Goal: Information Seeking & Learning: Learn about a topic

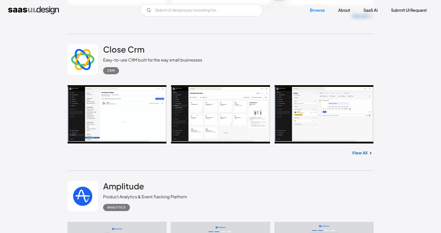
scroll to position [3558, 0]
click at [213, 14] on input "Email Form" at bounding box center [201, 10] width 123 height 12
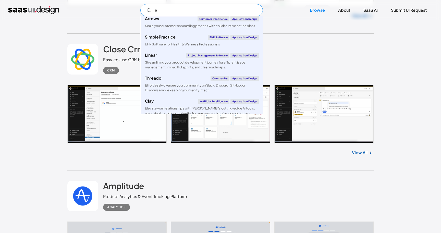
scroll to position [104, 0]
type input "a"
click at [311, 47] on div "Close Crm Easy-to-use CRM built for the way small businesses CRM" at bounding box center [220, 59] width 306 height 51
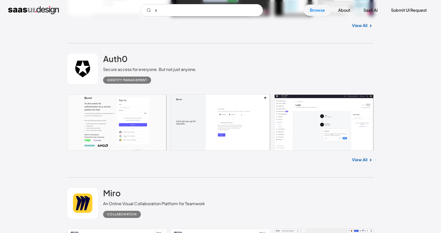
scroll to position [4628, 0]
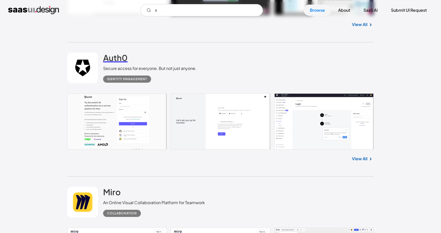
click at [110, 60] on h2 "Auth0" at bounding box center [115, 58] width 25 height 10
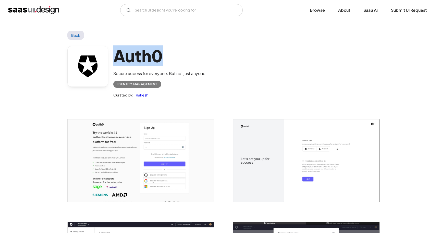
drag, startPoint x: 0, startPoint y: 0, endPoint x: 168, endPoint y: 58, distance: 177.8
click at [168, 58] on h1 "Auth0" at bounding box center [159, 56] width 93 height 20
copy h1 "Auth0"
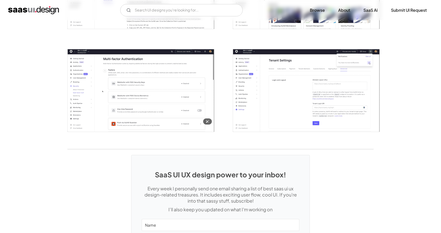
scroll to position [1195, 0]
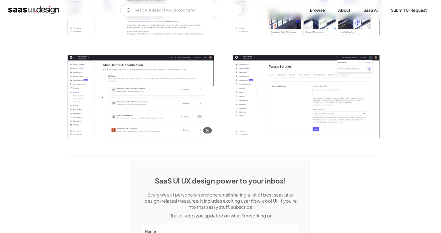
click at [168, 83] on img "open lightbox" at bounding box center [141, 96] width 147 height 82
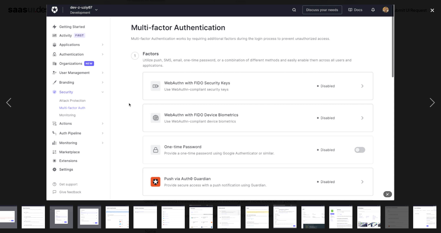
scroll to position [0, 235]
click at [343, 214] on img "show item 21 of 24" at bounding box center [340, 216] width 41 height 23
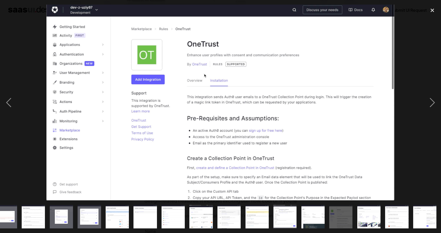
click at [113, 210] on img "show item 13 of 24" at bounding box center [116, 216] width 41 height 23
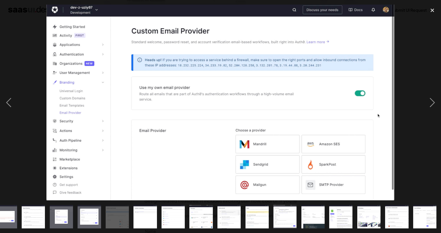
click at [89, 218] on img "show item 12 of 24" at bounding box center [89, 216] width 41 height 23
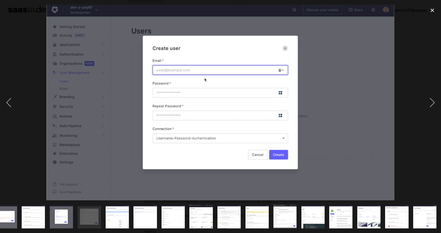
click at [63, 218] on img "show item 11 of 24" at bounding box center [61, 216] width 41 height 23
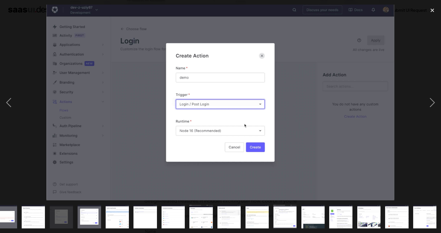
click at [36, 217] on img "show item 10 of 24" at bounding box center [33, 216] width 41 height 23
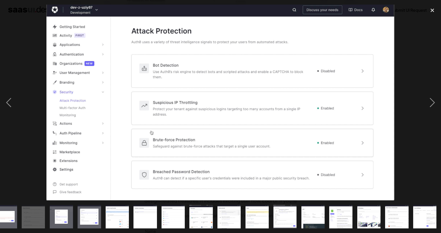
click at [12, 216] on img "show item 9 of 24" at bounding box center [5, 216] width 41 height 23
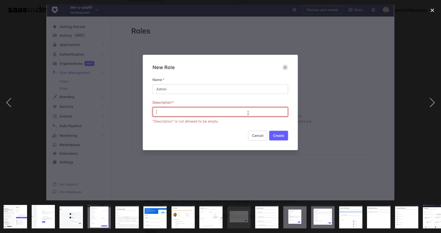
scroll to position [0, 0]
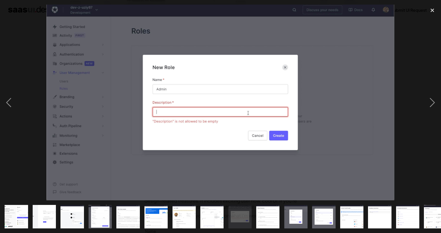
click at [47, 218] on img "show item 2 of 24" at bounding box center [43, 216] width 41 height 23
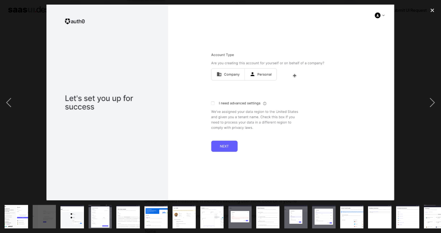
click at [24, 217] on img "show item 1 of 24" at bounding box center [16, 216] width 41 height 23
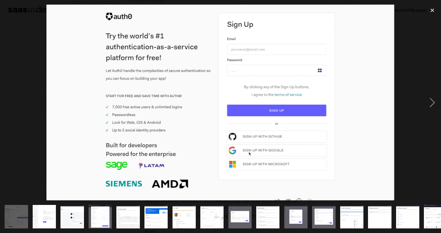
click at [117, 219] on img "show item 5 of 24" at bounding box center [127, 216] width 41 height 23
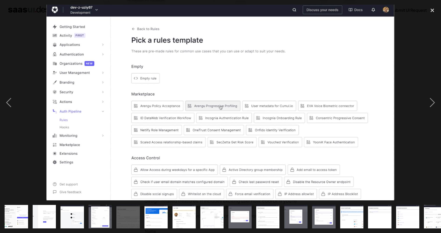
click at [266, 217] on img "show item 10 of 24" at bounding box center [267, 216] width 41 height 23
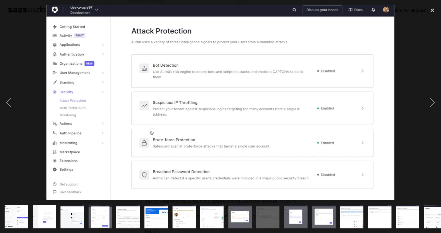
click at [329, 219] on img "show item 12 of 24" at bounding box center [323, 216] width 41 height 23
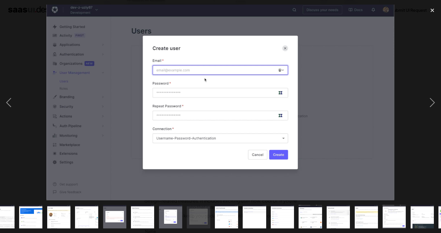
scroll to position [0, 134]
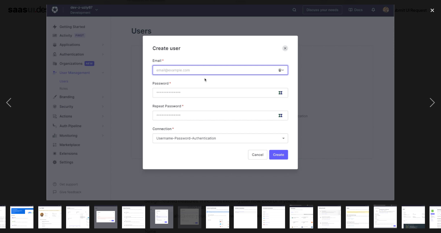
click at [350, 218] on img "show item 18 of 24" at bounding box center [357, 216] width 41 height 23
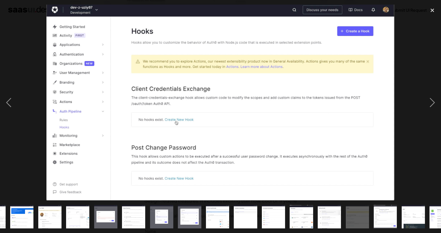
click at [381, 211] on img "show item 19 of 24" at bounding box center [385, 216] width 41 height 23
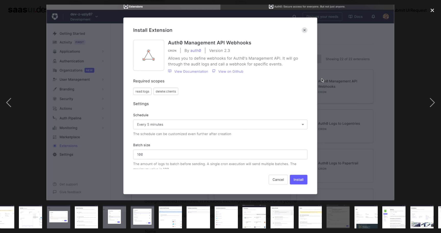
scroll to position [0, 215]
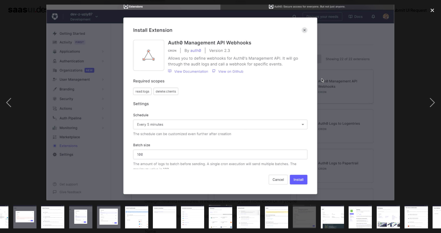
click at [367, 215] on img "show item 21 of 24" at bounding box center [360, 216] width 41 height 23
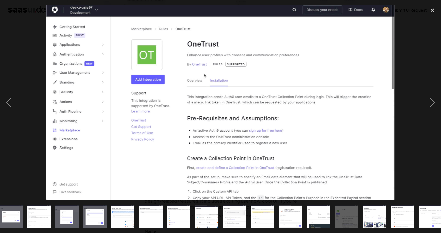
scroll to position [0, 235]
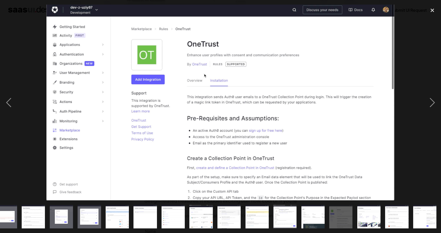
click at [391, 215] on img "show item 23 of 24" at bounding box center [396, 216] width 41 height 23
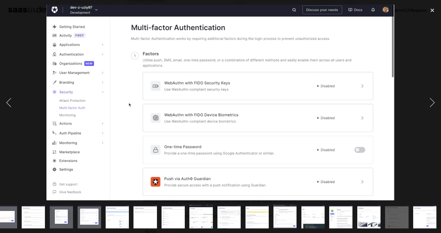
click at [415, 215] on img "show item 24 of 24" at bounding box center [424, 216] width 41 height 23
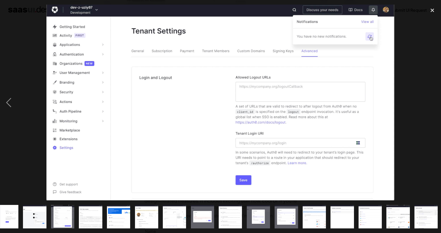
scroll to position [0, 0]
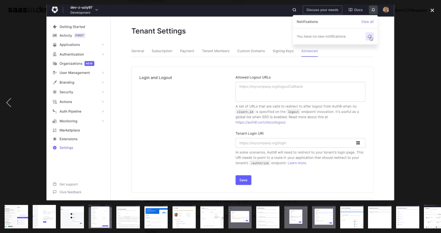
click at [186, 215] on img "show item 7 of 24" at bounding box center [183, 216] width 41 height 23
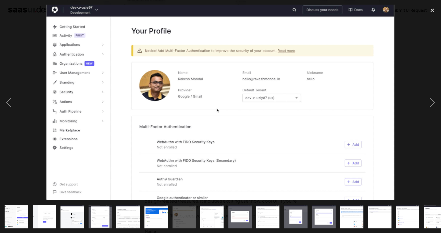
click at [209, 215] on img "show item 8 of 24" at bounding box center [211, 216] width 41 height 23
